Goal: Task Accomplishment & Management: Use online tool/utility

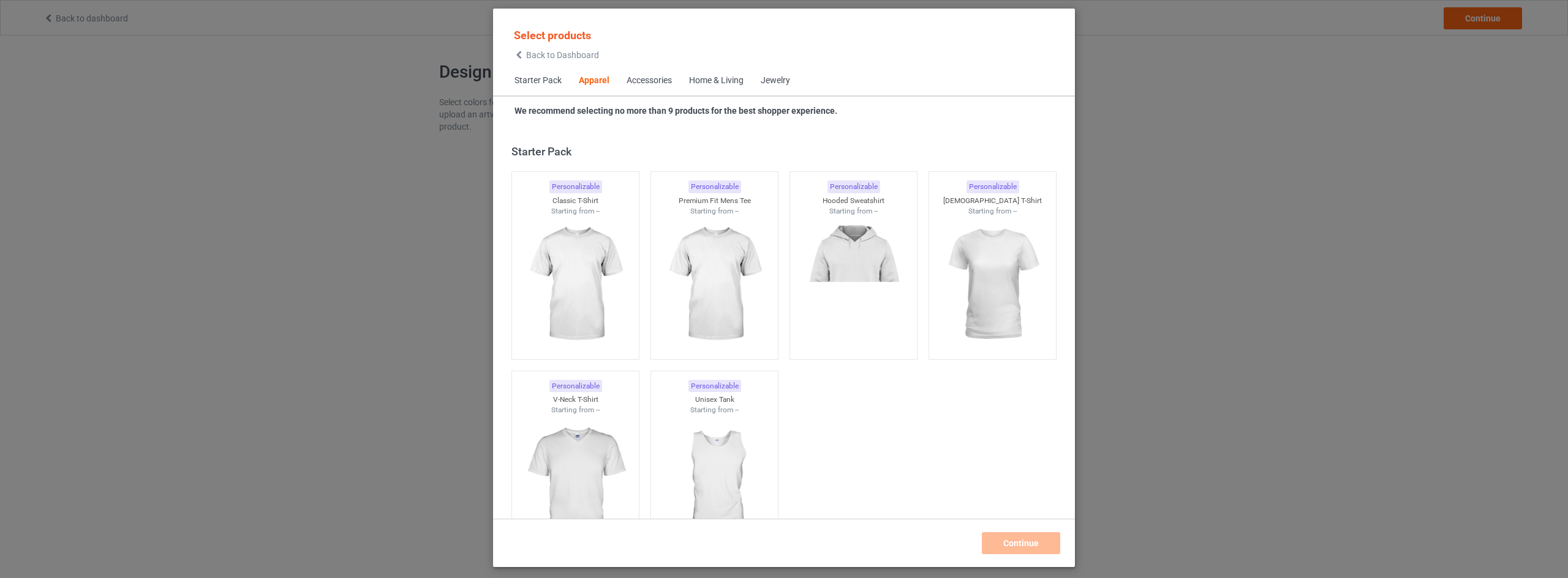
scroll to position [456, 0]
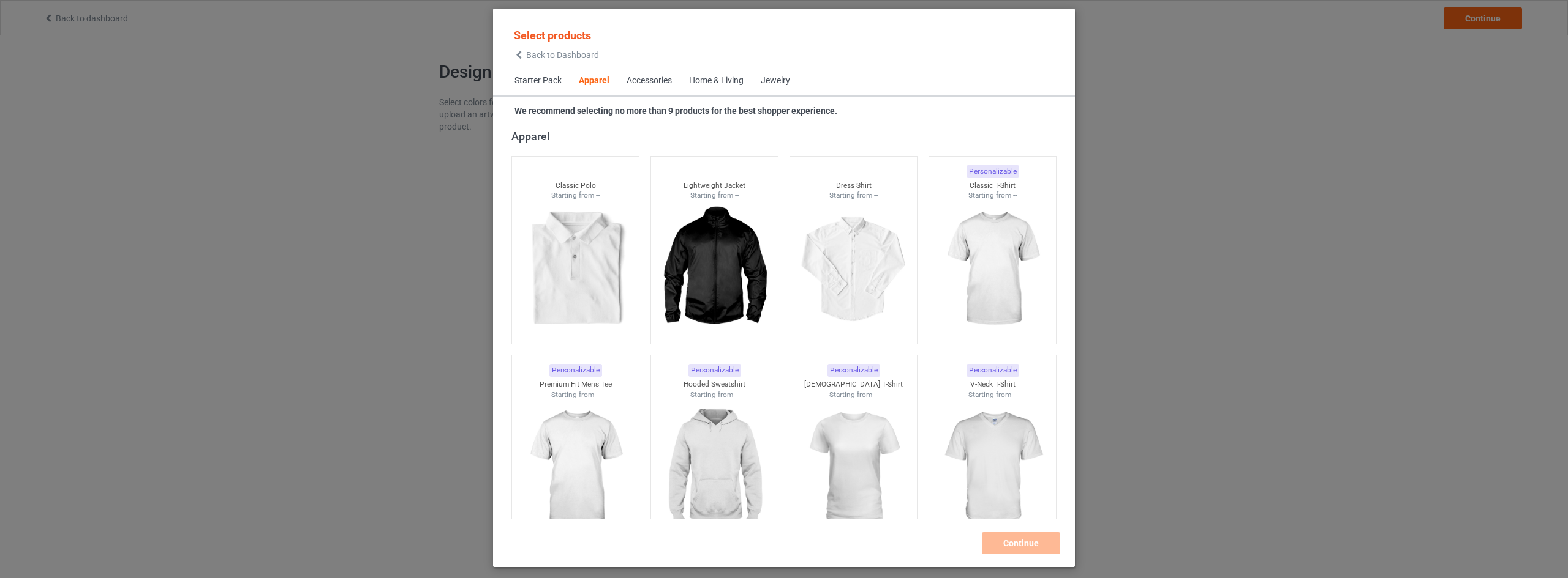
click at [538, 54] on span "Back to Dashboard" at bounding box center [562, 55] width 73 height 10
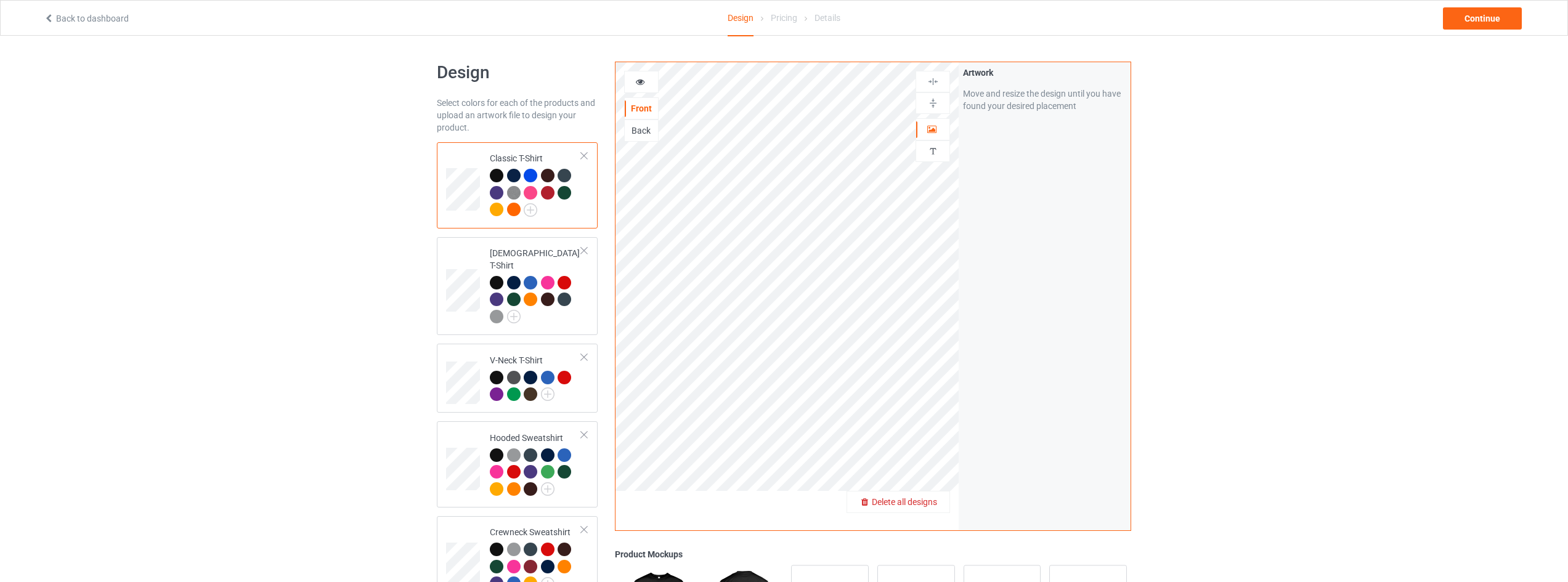
click at [933, 505] on span "Delete all designs" at bounding box center [905, 502] width 65 height 10
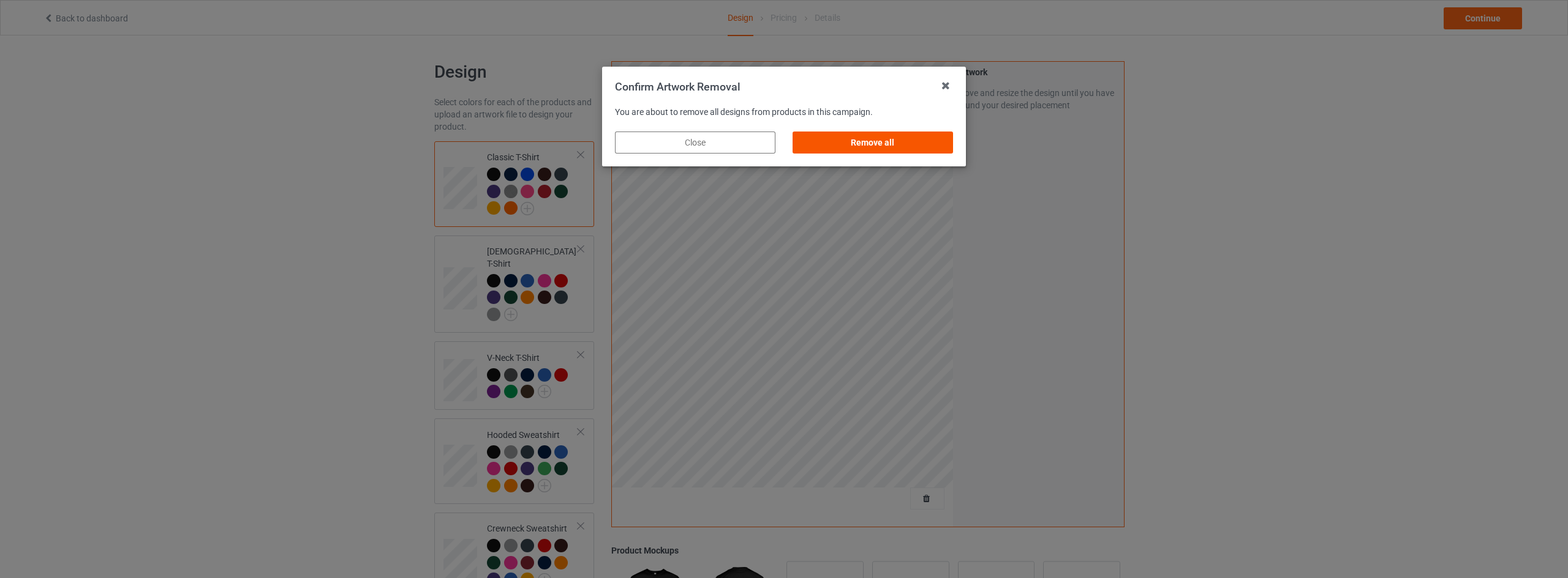
click at [932, 143] on div "Remove all" at bounding box center [873, 142] width 161 height 22
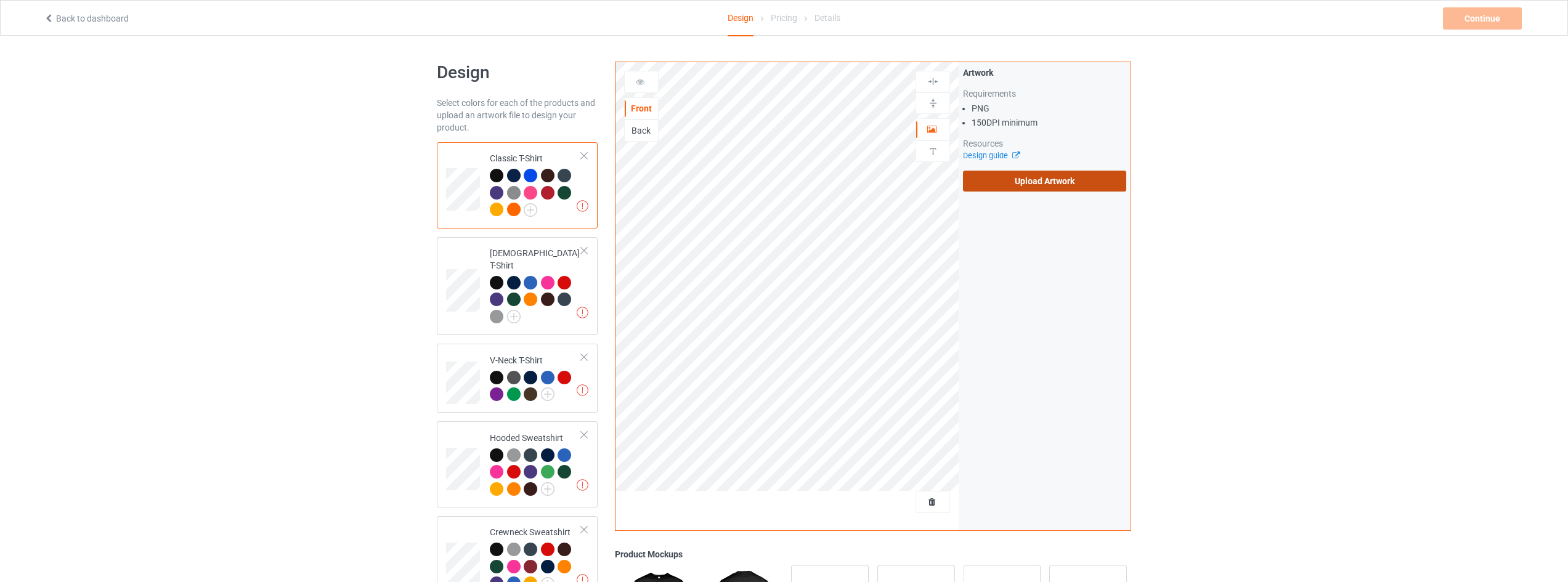
click at [1073, 182] on label "Upload Artwork" at bounding box center [1045, 181] width 163 height 21
click at [0, 0] on input "Upload Artwork" at bounding box center [0, 0] width 0 height 0
